Goal: Task Accomplishment & Management: Manage account settings

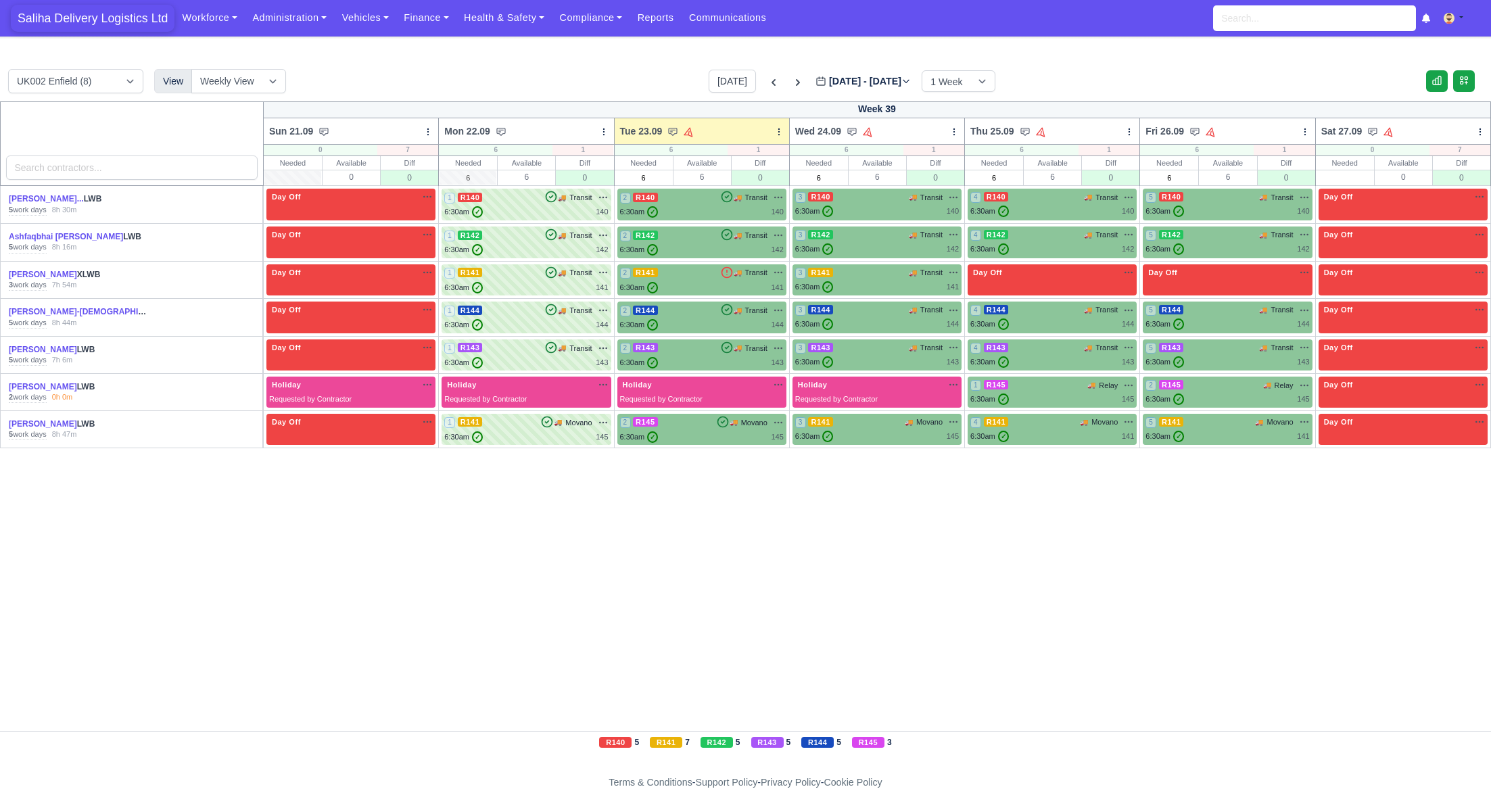
click at [133, 21] on span "Saliha Delivery Logistics Ltd" at bounding box center [93, 18] width 164 height 27
click at [372, 25] on link "Vehicles" at bounding box center [365, 18] width 62 height 26
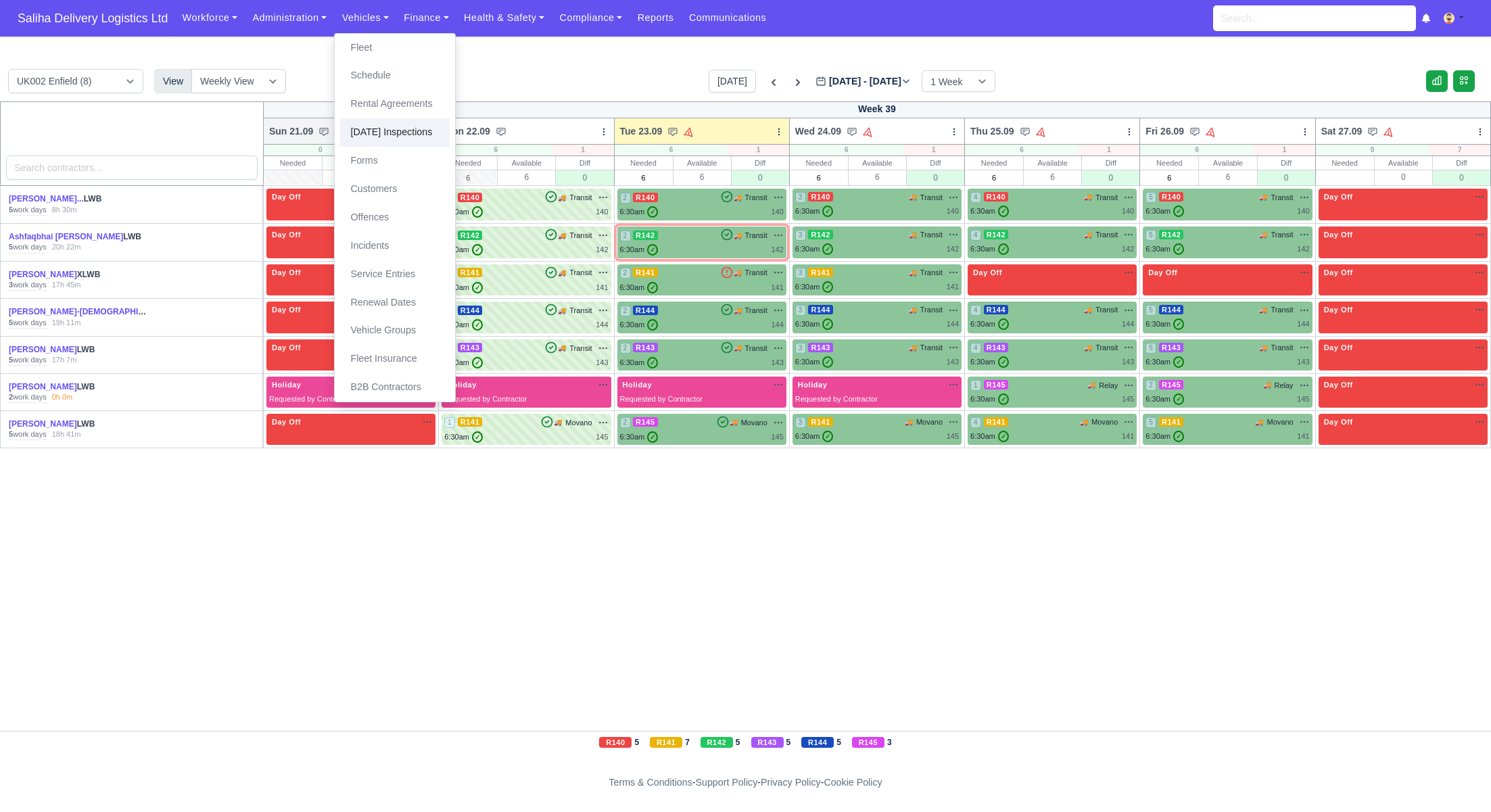
click at [407, 126] on link "[DATE] Inspections" at bounding box center [395, 132] width 110 height 28
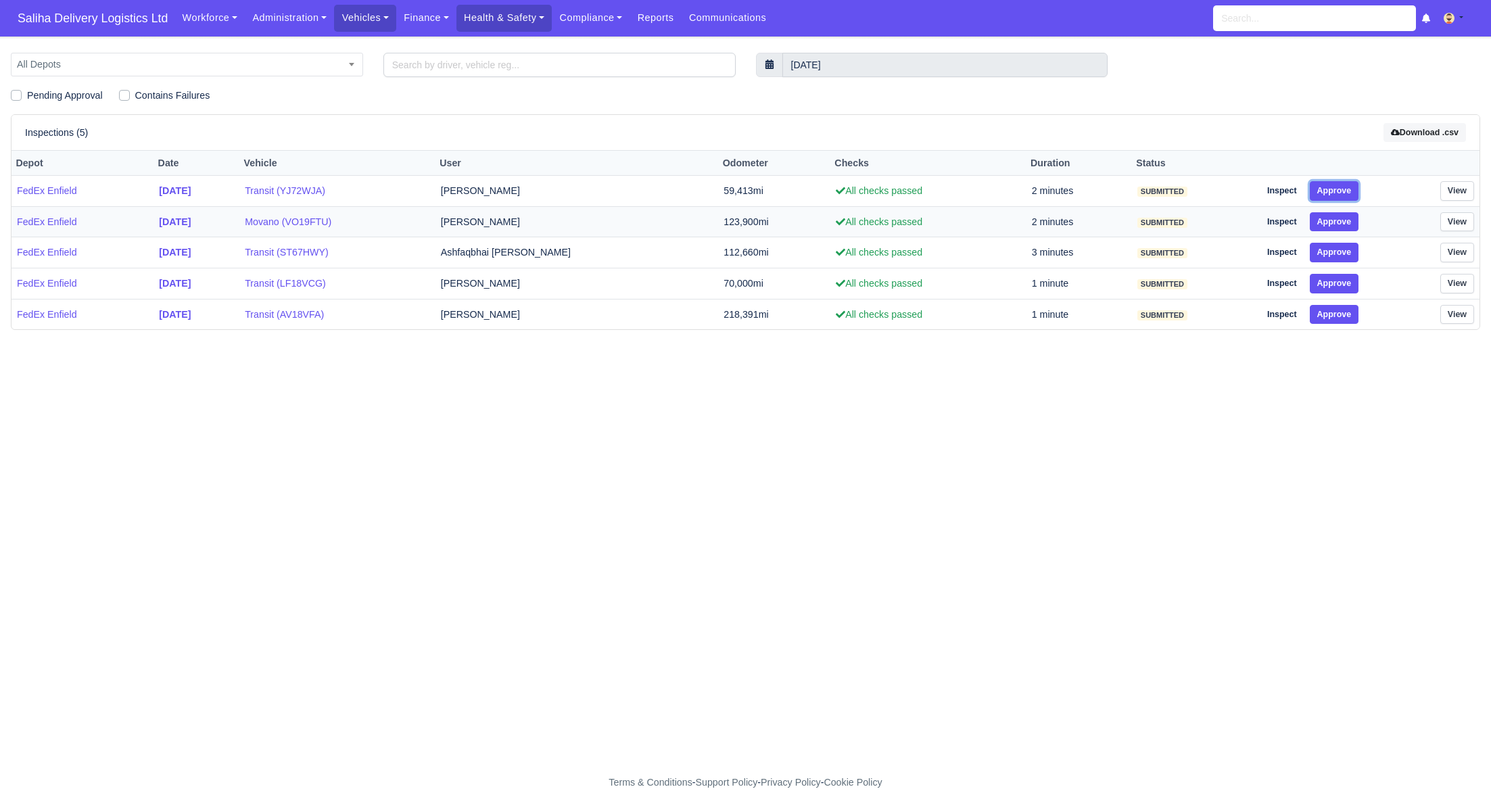
drag, startPoint x: 1343, startPoint y: 192, endPoint x: 1344, endPoint y: 209, distance: 17.0
click at [1343, 193] on button "Approve" at bounding box center [1335, 191] width 49 height 20
drag, startPoint x: 1344, startPoint y: 215, endPoint x: 1346, endPoint y: 233, distance: 18.1
click at [1345, 219] on button "Approve" at bounding box center [1335, 222] width 49 height 20
drag, startPoint x: 1344, startPoint y: 247, endPoint x: 1344, endPoint y: 276, distance: 29.0
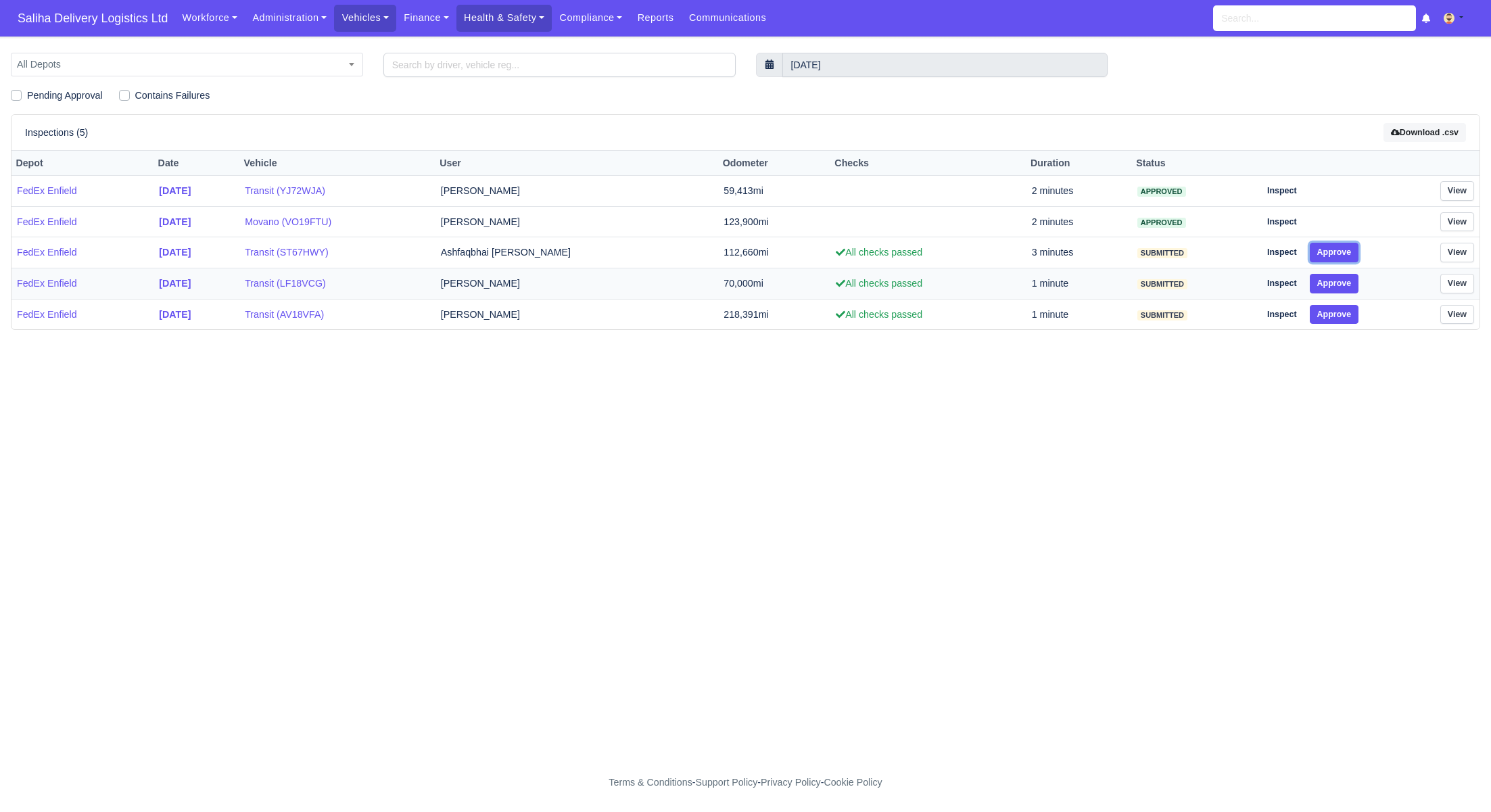
click at [1344, 254] on button "Approve" at bounding box center [1335, 252] width 49 height 20
click at [1343, 283] on button "Approve" at bounding box center [1335, 283] width 49 height 20
drag, startPoint x: 1341, startPoint y: 313, endPoint x: 1340, endPoint y: 242, distance: 71.0
click at [1341, 313] on button "Approve" at bounding box center [1335, 315] width 49 height 20
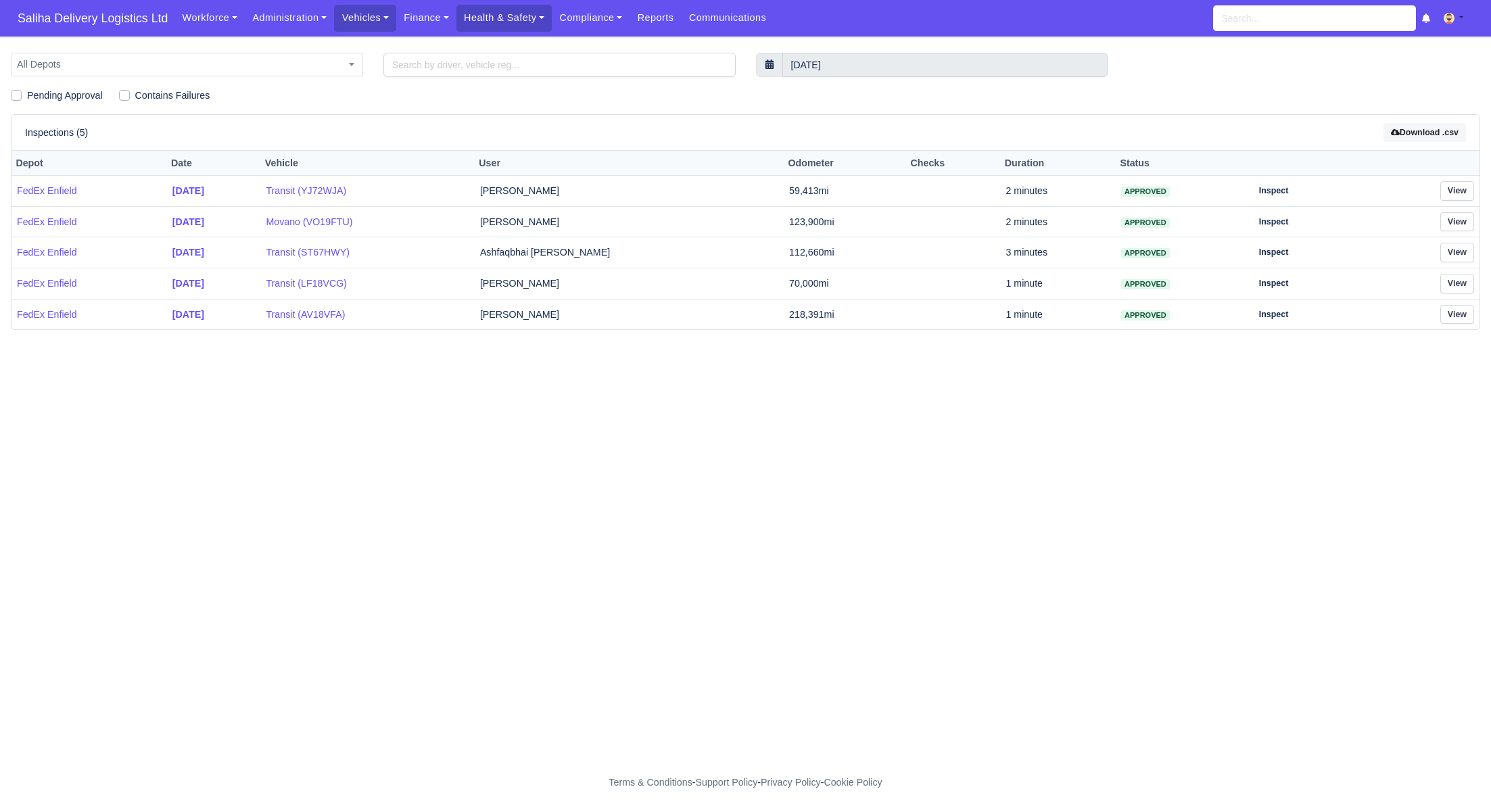
drag, startPoint x: 130, startPoint y: 29, endPoint x: 120, endPoint y: 36, distance: 12.2
click at [130, 29] on span "Saliha Delivery Logistics Ltd" at bounding box center [93, 18] width 164 height 27
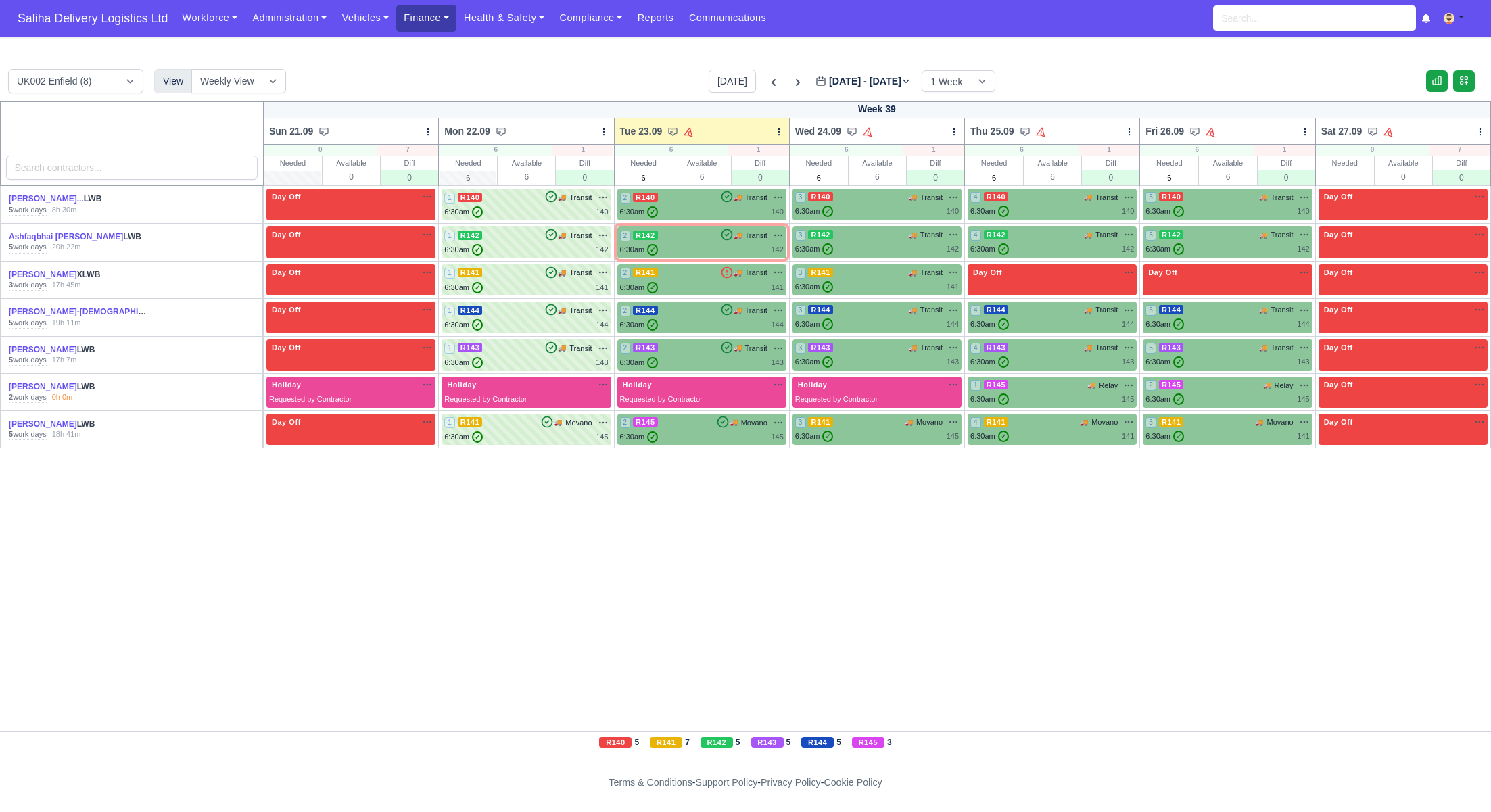
click at [425, 21] on link "Finance" at bounding box center [427, 18] width 60 height 26
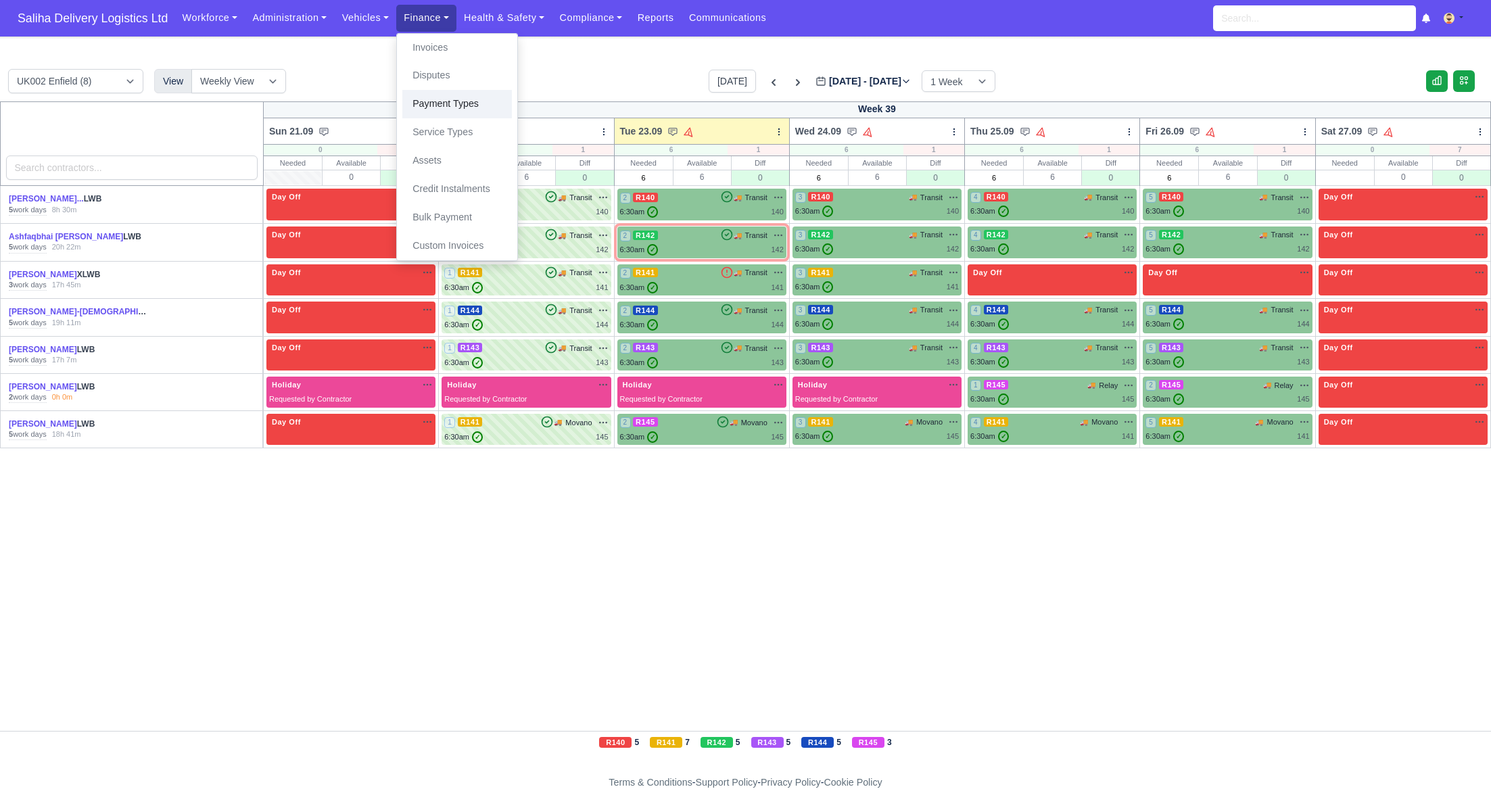
click at [449, 108] on link "Payment Types" at bounding box center [457, 104] width 110 height 28
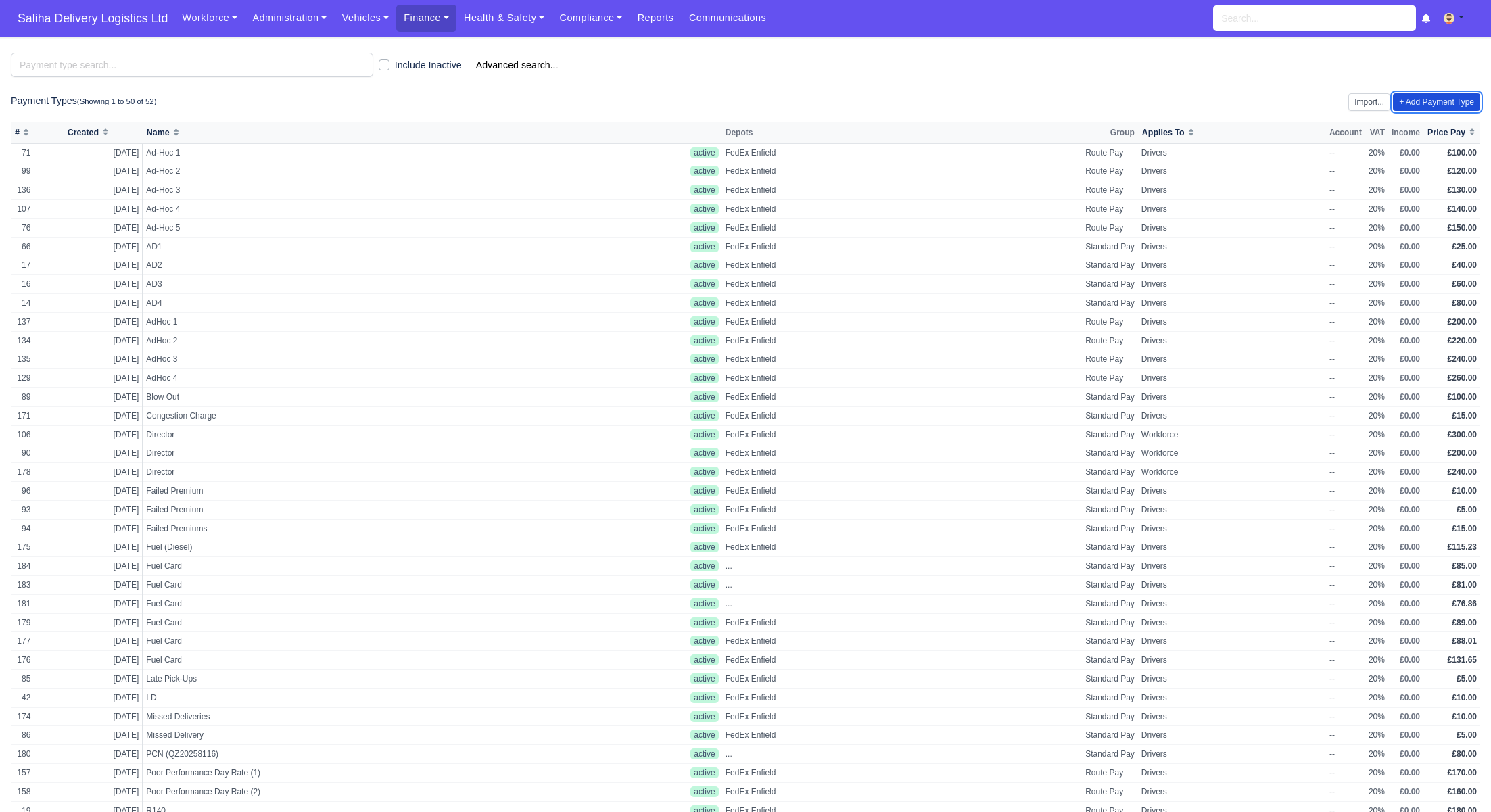
click at [1431, 95] on link "+ Add Payment Type" at bounding box center [1436, 102] width 87 height 18
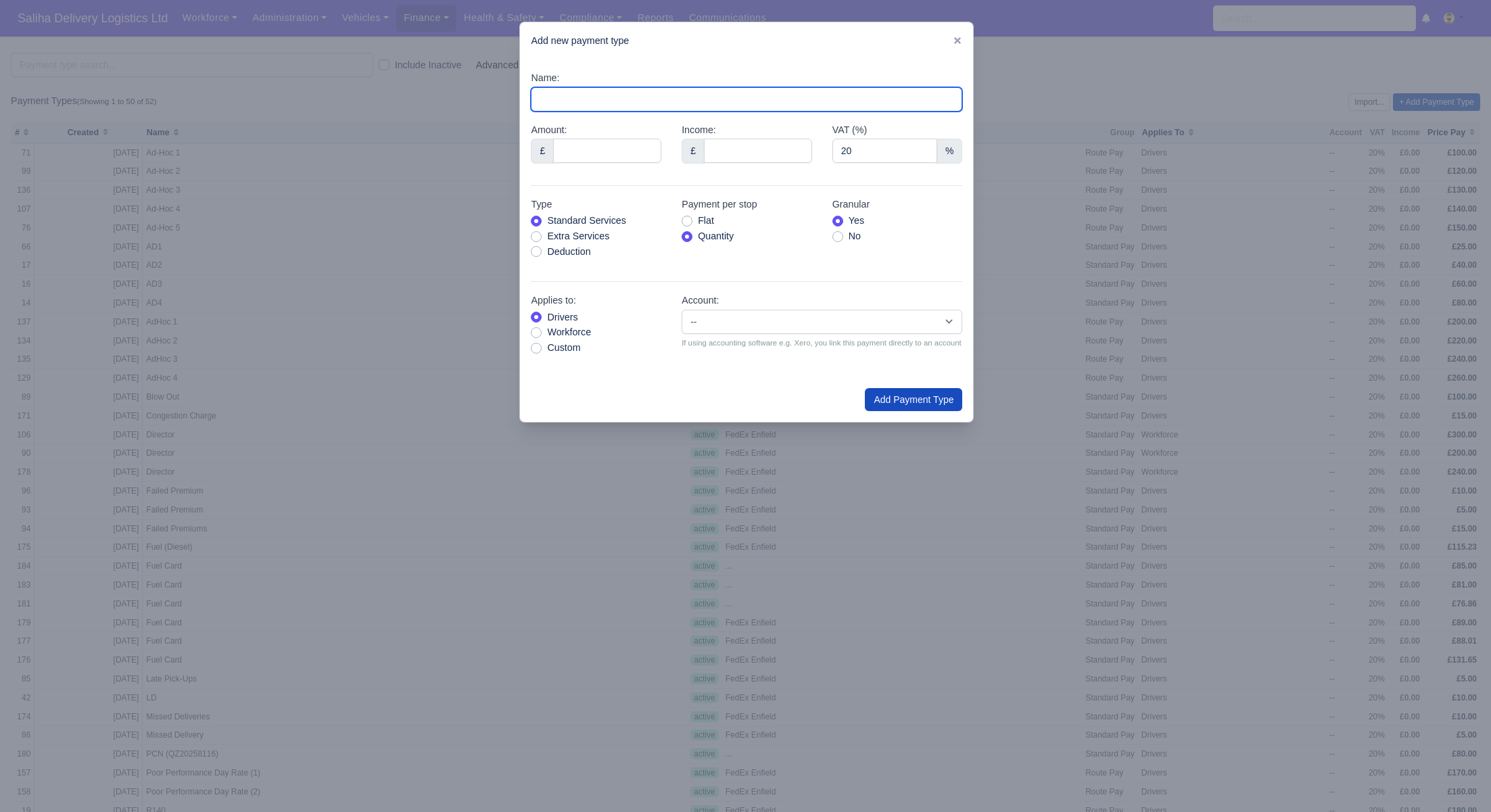
click at [589, 105] on input "Name:" at bounding box center [746, 99] width 431 height 25
type input "Fuel Card"
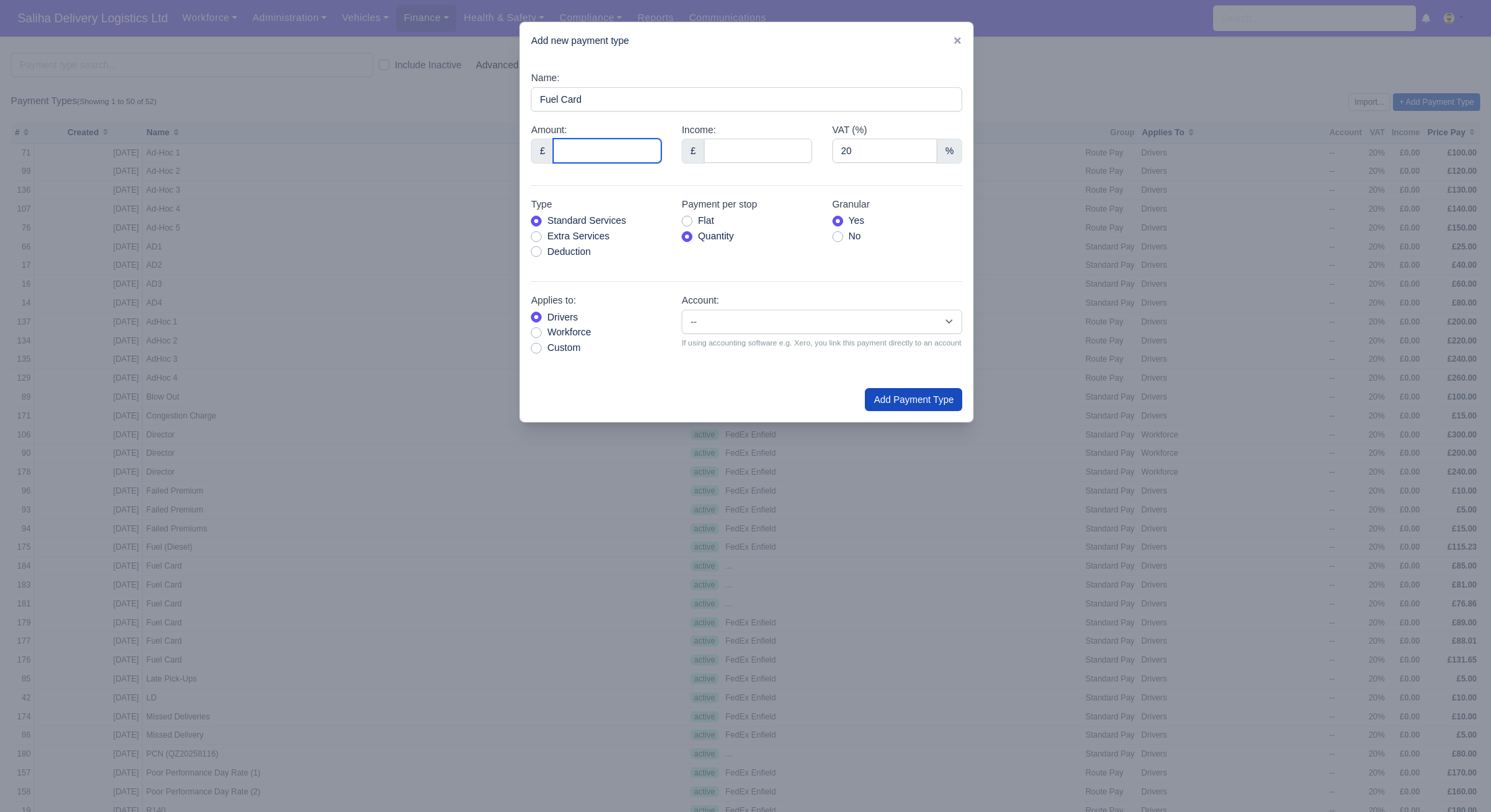
click at [593, 145] on input "Amount:" at bounding box center [608, 151] width 108 height 25
type input "85.02"
click at [547, 252] on label "Deduction" at bounding box center [569, 252] width 43 height 16
click at [538, 252] on input "Deduction" at bounding box center [536, 250] width 11 height 11
radio input "true"
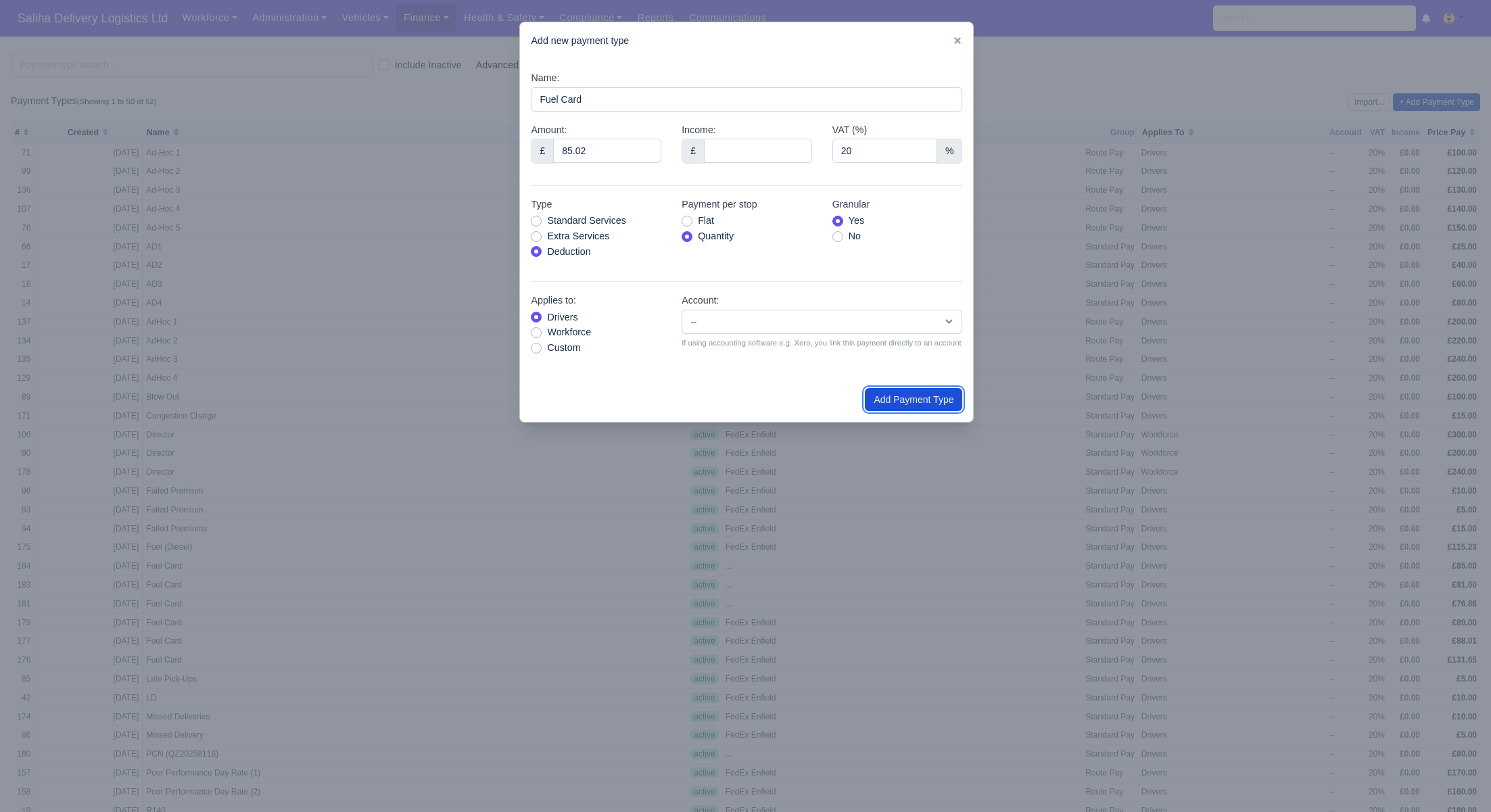
click at [890, 405] on button "Add Payment Type" at bounding box center [914, 400] width 97 height 23
type input "0"
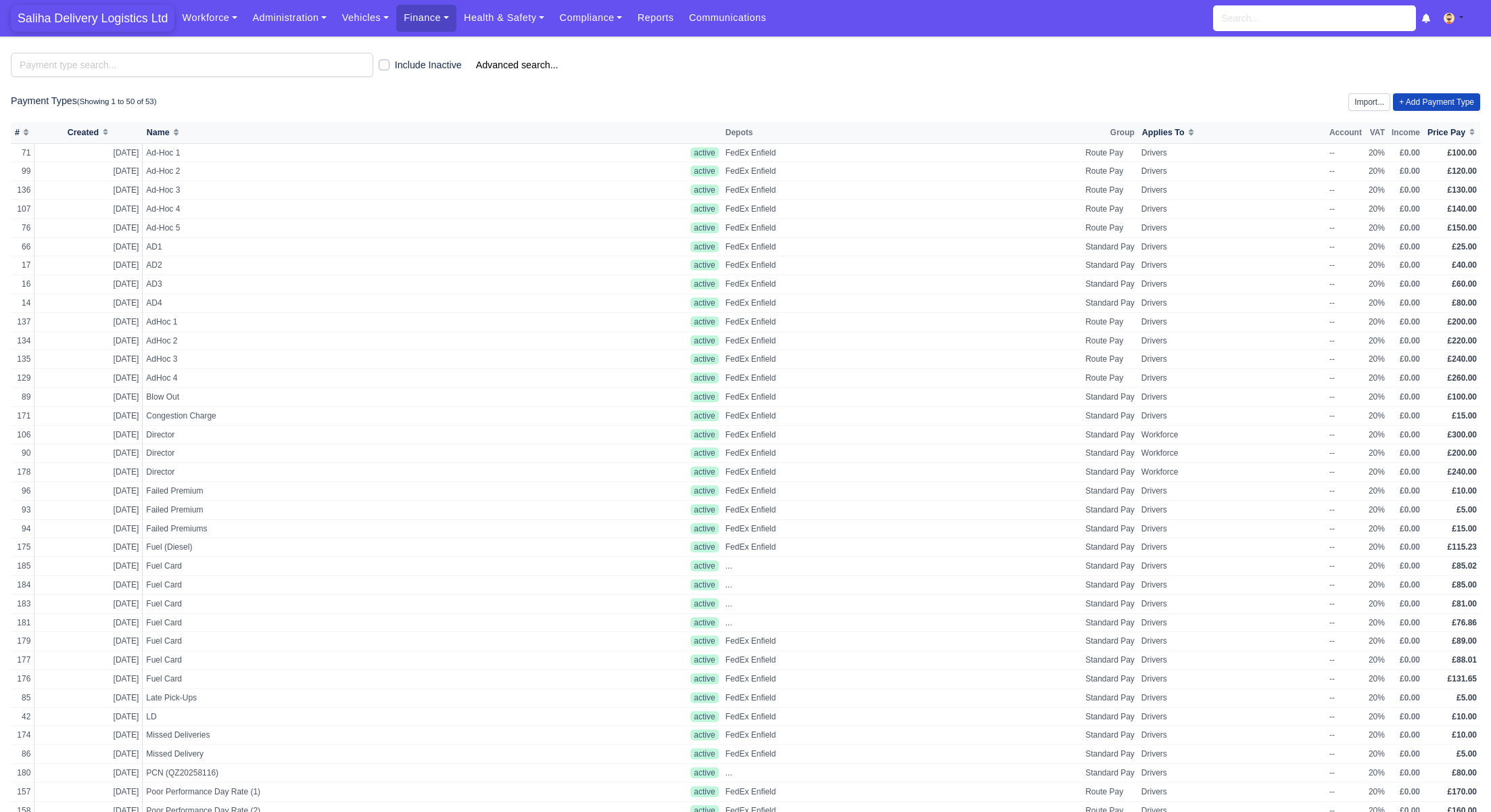
click at [117, 29] on span "Saliha Delivery Logistics Ltd" at bounding box center [93, 18] width 164 height 27
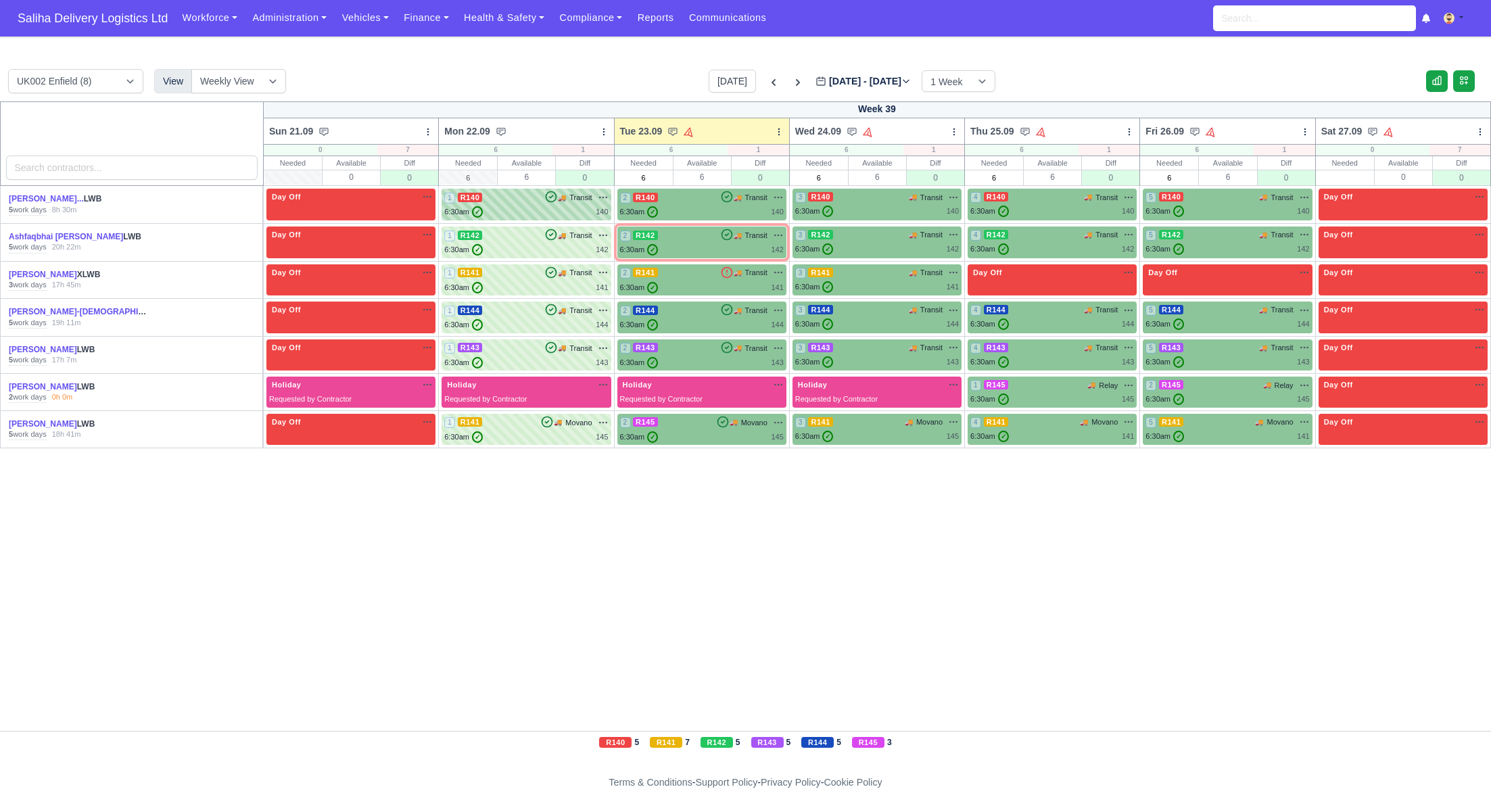
click at [525, 211] on div "6:30am ✓ 140" at bounding box center [526, 212] width 164 height 12
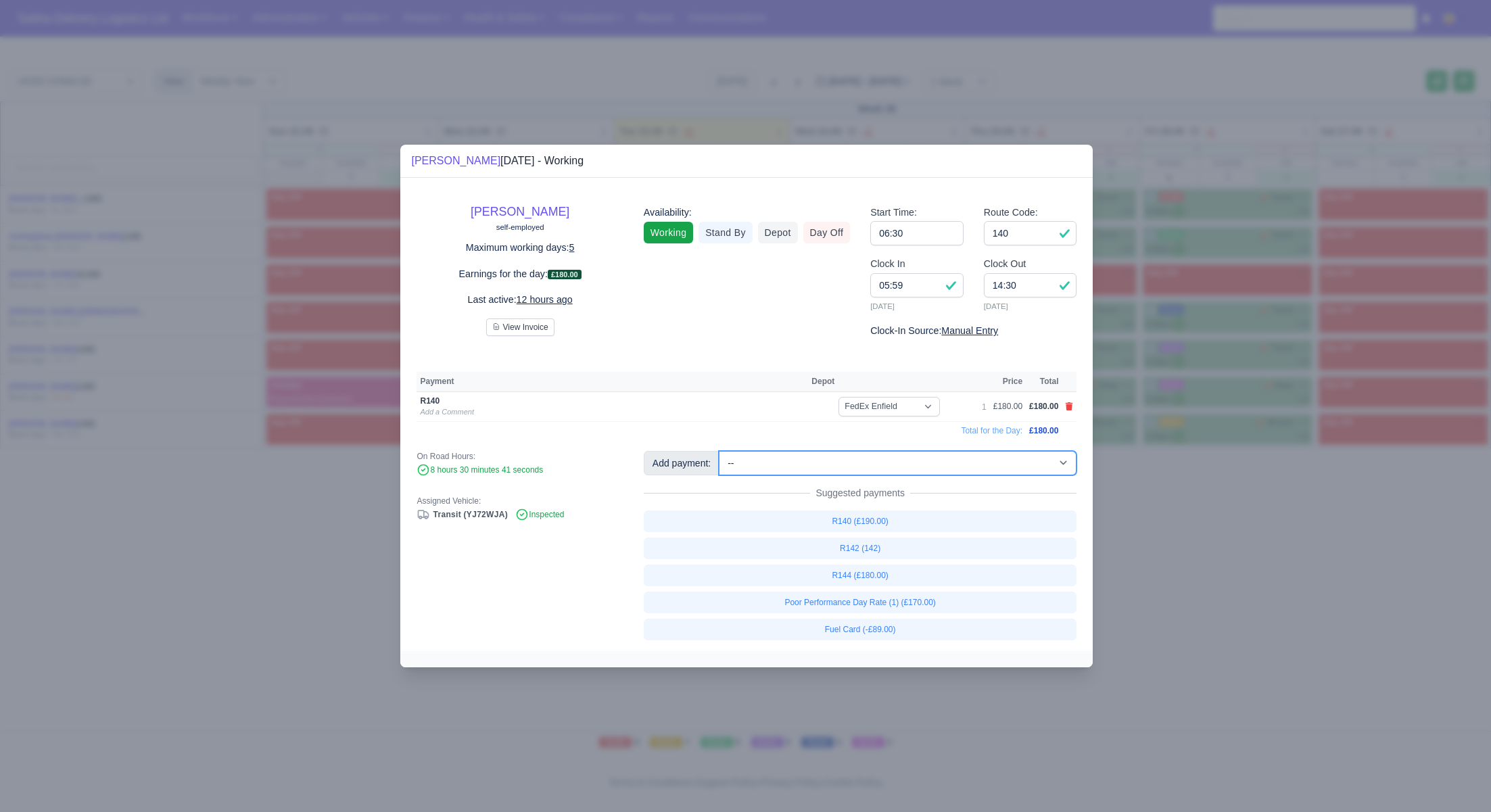
click at [775, 460] on select "-- Ad-Hoc 1 (AD-HO) Ad-Hoc 2 (AD-HO) Ad-Hoc 3 (AD-HO) Ad-Hoc 4 (AD-HO) Ad-Hoc 5…" at bounding box center [898, 464] width 358 height 25
click at [720, 451] on select "-- Ad-Hoc 1 (AD-HO) Ad-Hoc 2 (AD-HO) Ad-Hoc 3 (AD-HO) Ad-Hoc 4 (AD-HO) Ad-Hoc 5…" at bounding box center [898, 464] width 358 height 25
select select "1"
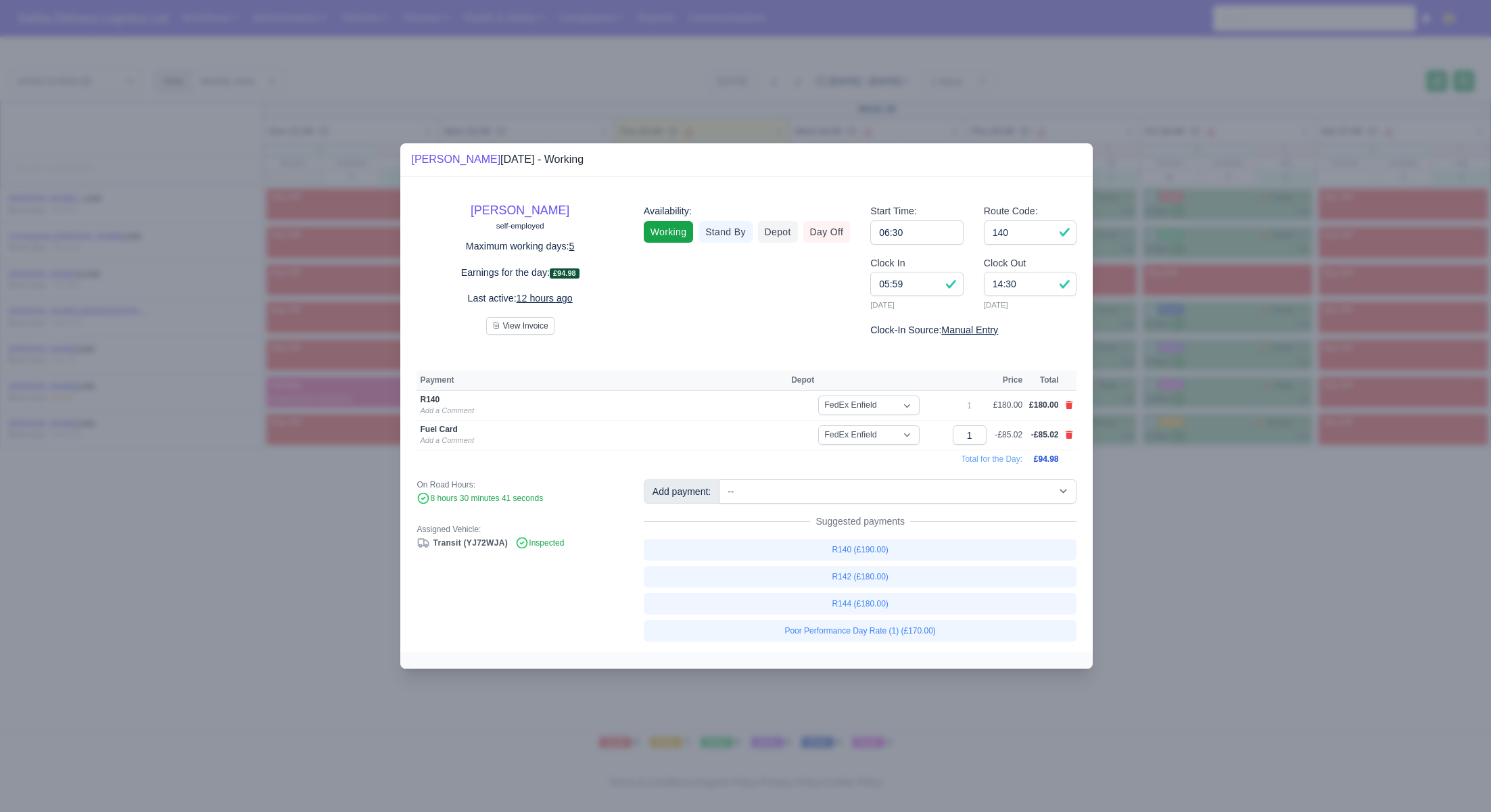
click at [1074, 435] on td at bounding box center [1069, 435] width 15 height 29
click at [1072, 435] on icon at bounding box center [1069, 435] width 8 height 8
select select
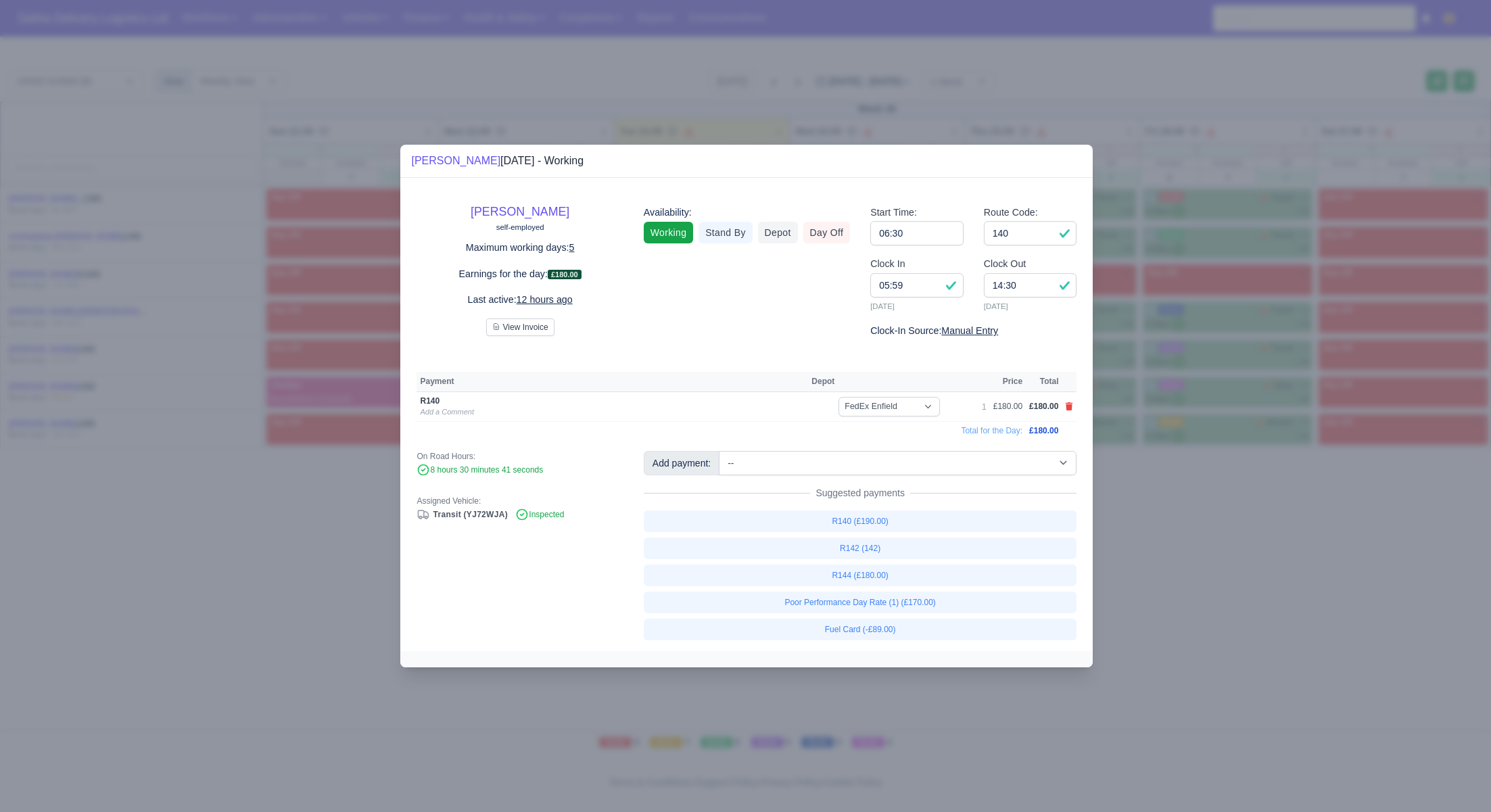
drag, startPoint x: 1184, startPoint y: 510, endPoint x: 941, endPoint y: 382, distance: 274.7
click at [1182, 510] on div at bounding box center [746, 406] width 1491 height 812
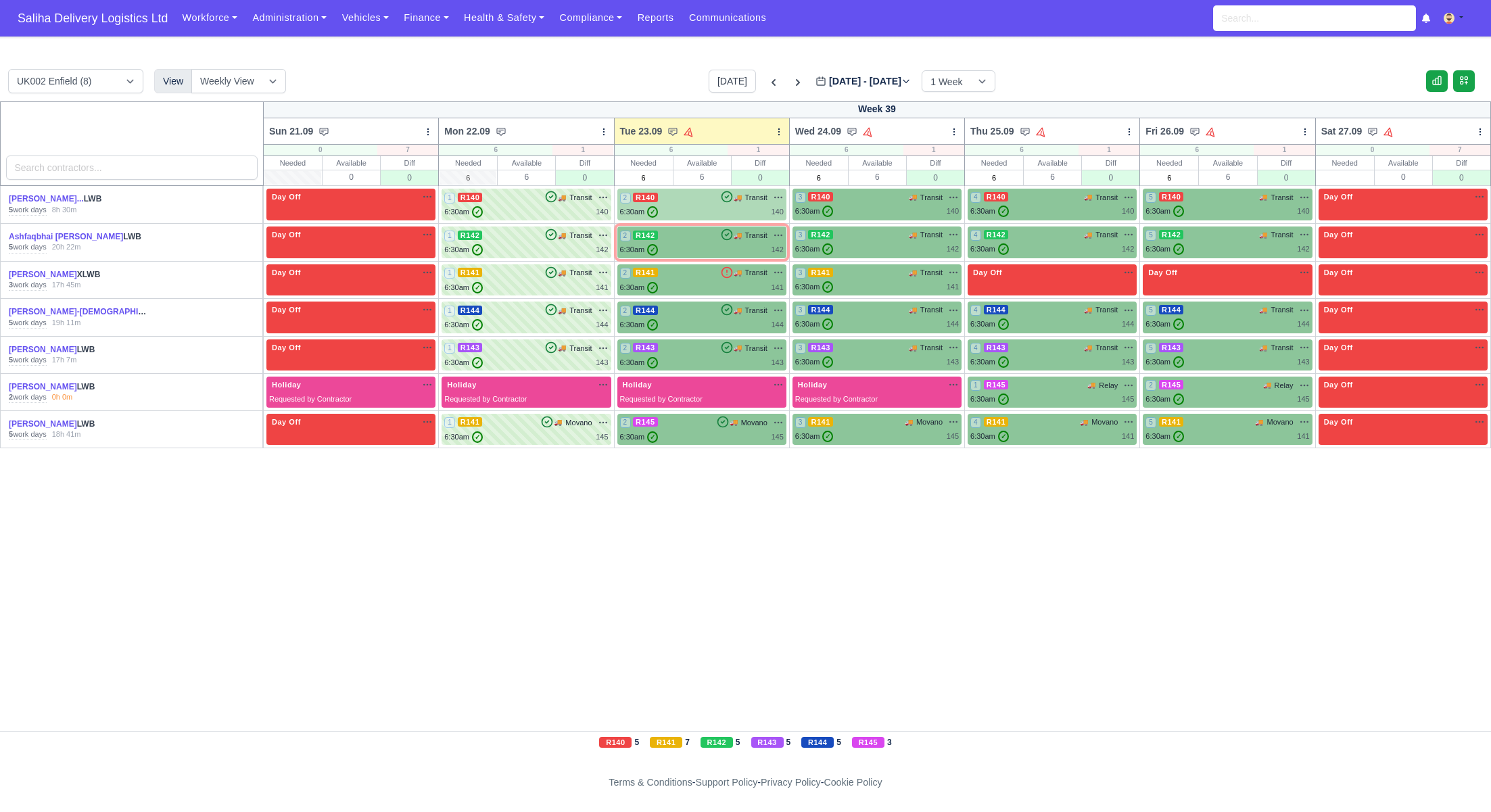
drag, startPoint x: 701, startPoint y: 208, endPoint x: 687, endPoint y: 214, distance: 15.2
click at [701, 208] on div "6:30am ✓ 140" at bounding box center [702, 212] width 164 height 12
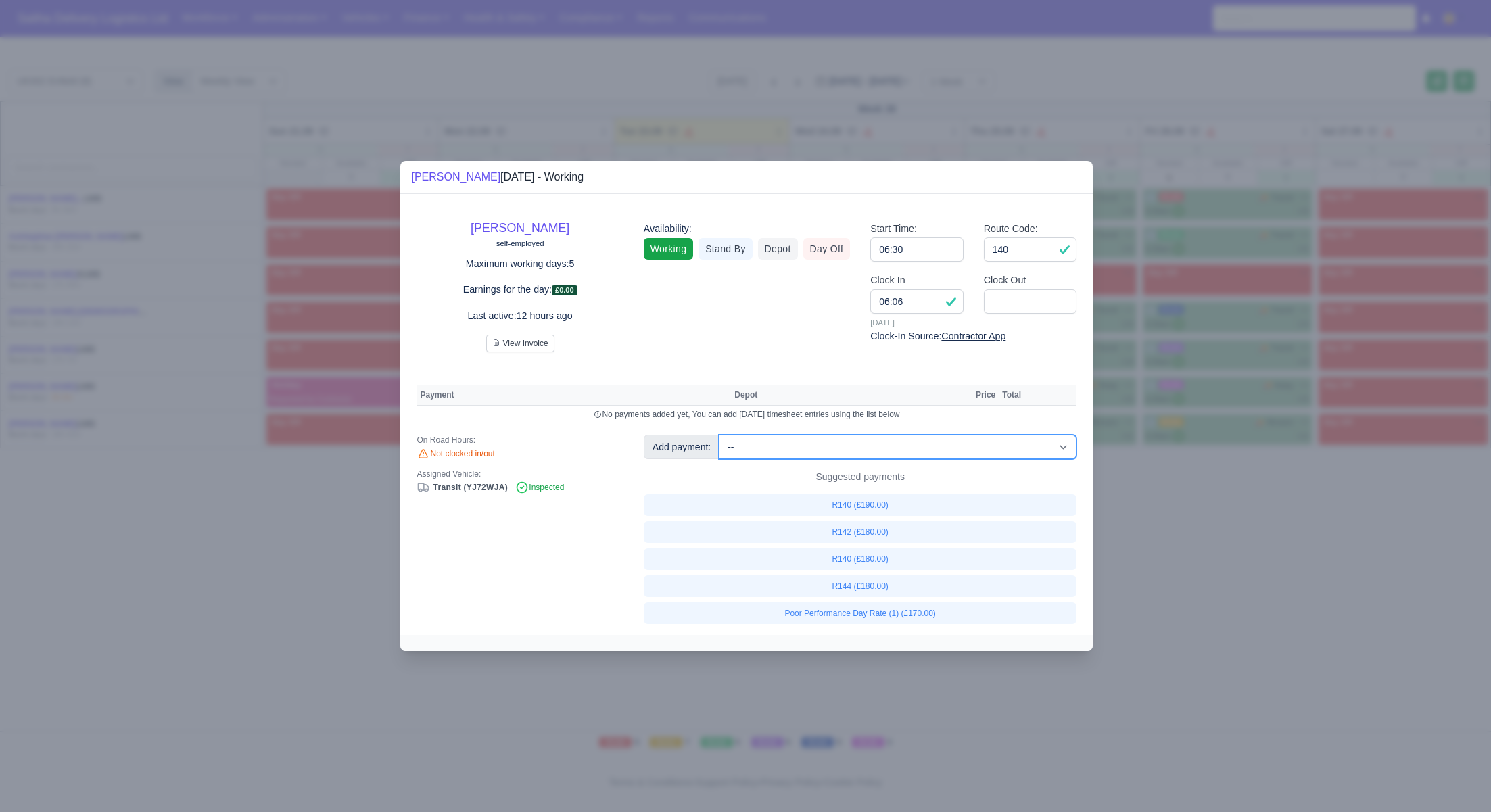
click at [816, 444] on select "-- Ad-Hoc 1 (AD-HO) Ad-Hoc 2 (AD-HO) Ad-Hoc 3 (AD-HO) Ad-Hoc 4 (AD-HO) Ad-Hoc 5…" at bounding box center [898, 447] width 358 height 25
select select "185"
click at [720, 435] on select "-- Ad-Hoc 1 (AD-HO) Ad-Hoc 2 (AD-HO) Ad-Hoc 3 (AD-HO) Ad-Hoc 4 (AD-HO) Ad-Hoc 5…" at bounding box center [898, 447] width 358 height 25
select select "1"
